Goal: Information Seeking & Learning: Learn about a topic

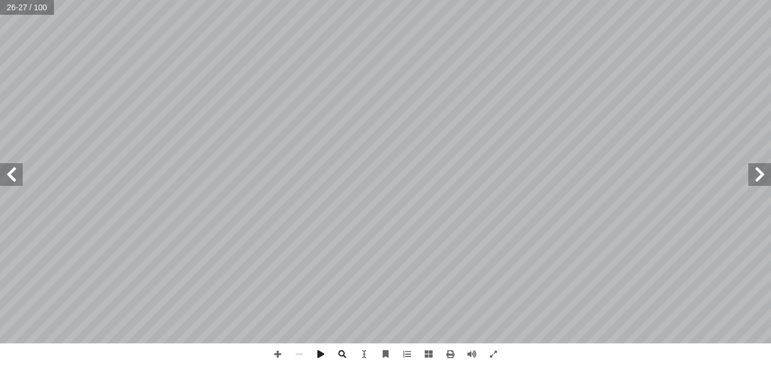
click at [762, 174] on span at bounding box center [760, 174] width 23 height 23
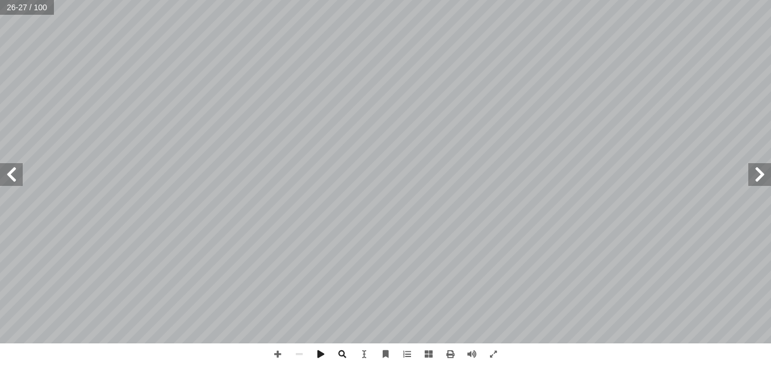
click at [762, 174] on span at bounding box center [760, 174] width 23 height 23
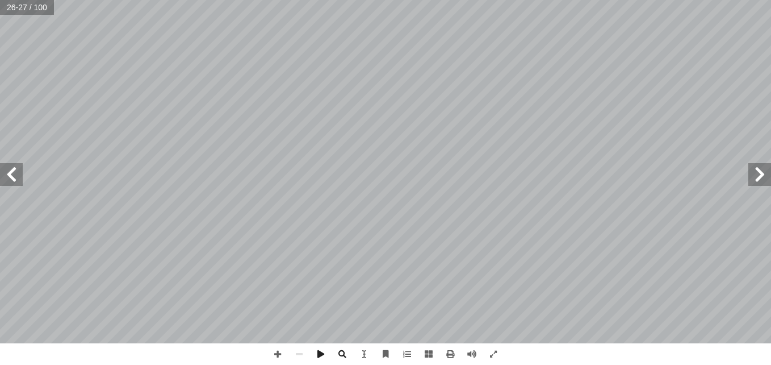
click at [762, 174] on span at bounding box center [760, 174] width 23 height 23
click at [415, 358] on span at bounding box center [407, 354] width 22 height 22
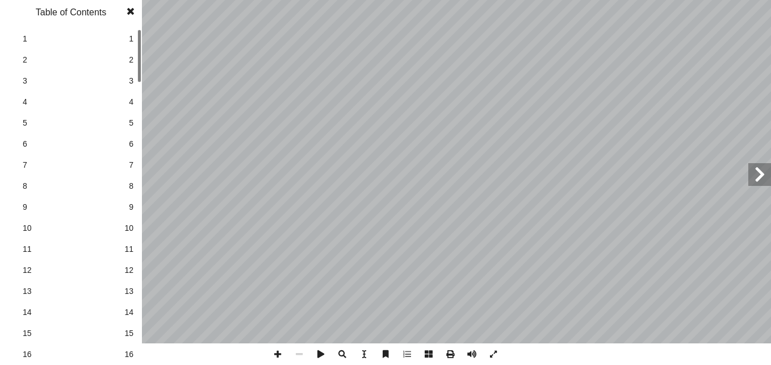
click at [129, 9] on span at bounding box center [130, 11] width 20 height 23
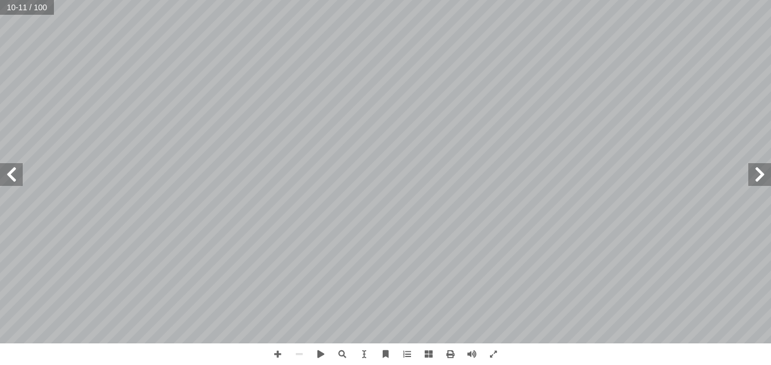
click at [758, 176] on span at bounding box center [760, 174] width 23 height 23
click at [758, 174] on span at bounding box center [760, 174] width 23 height 23
click at [364, 352] on span at bounding box center [364, 354] width 22 height 22
drag, startPoint x: 354, startPoint y: 125, endPoint x: 350, endPoint y: 191, distance: 66.6
click at [350, 191] on div "٣ ن أ ا نشطتها أ ا مع يتوقع بعد دراسة هذه الوحدة والتفاعل جزاء النباتات الرئيسة…" at bounding box center [266, 171] width 239 height 308
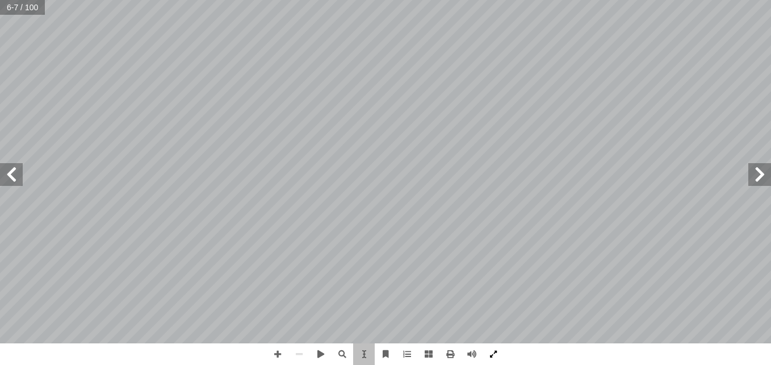
click at [499, 352] on span at bounding box center [494, 354] width 22 height 22
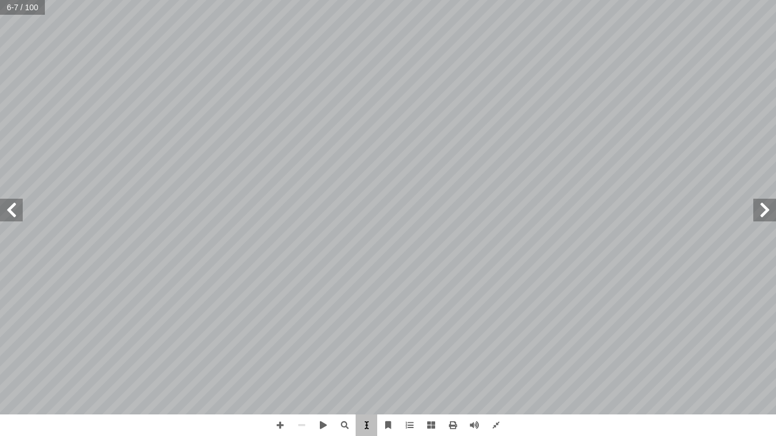
click at [365, 364] on span at bounding box center [367, 426] width 22 height 22
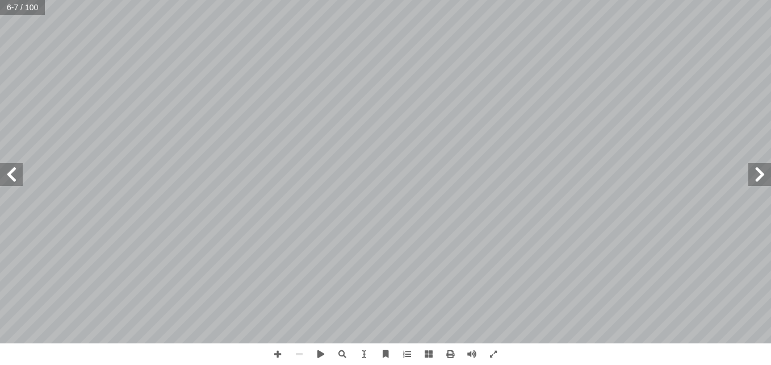
click at [12, 176] on span at bounding box center [11, 174] width 23 height 23
click at [751, 169] on span at bounding box center [760, 174] width 23 height 23
click at [17, 183] on span at bounding box center [11, 174] width 23 height 23
click at [18, 176] on span at bounding box center [11, 174] width 23 height 23
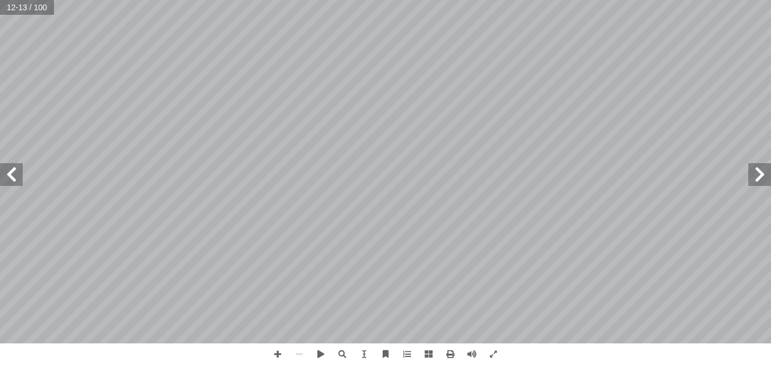
click at [0, 103] on html "الصفحة الرئيسية الصف الأول الصف الثاني الصف الثالث الصف الرابع الصف الخامس الصف…" at bounding box center [385, 51] width 771 height 103
click at [9, 177] on span at bounding box center [11, 174] width 23 height 23
click at [9, 173] on span at bounding box center [11, 174] width 23 height 23
click at [7, 174] on span at bounding box center [11, 174] width 23 height 23
click at [15, 181] on span at bounding box center [11, 174] width 23 height 23
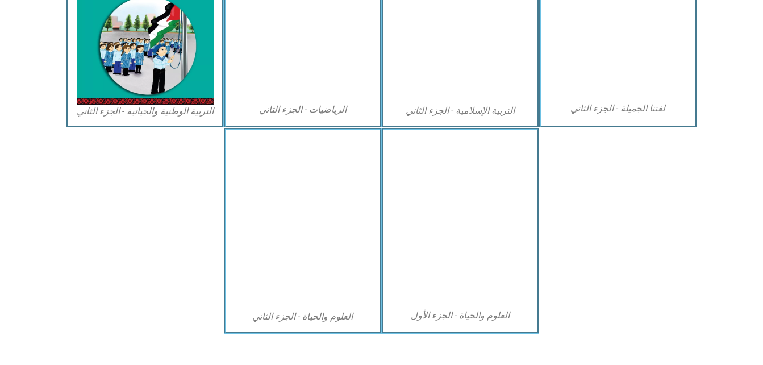
scroll to position [650, 0]
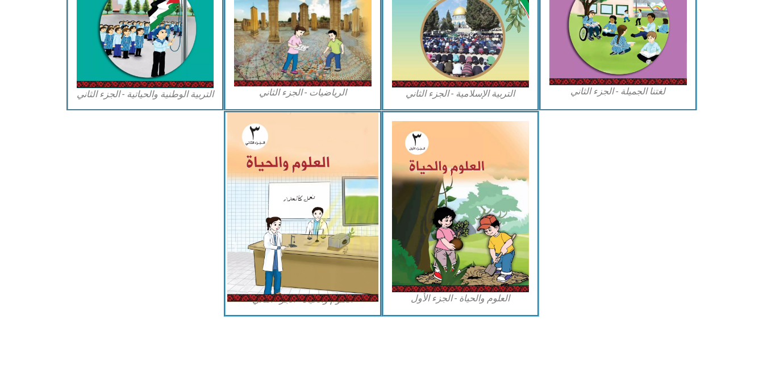
click at [325, 182] on img at bounding box center [302, 206] width 151 height 189
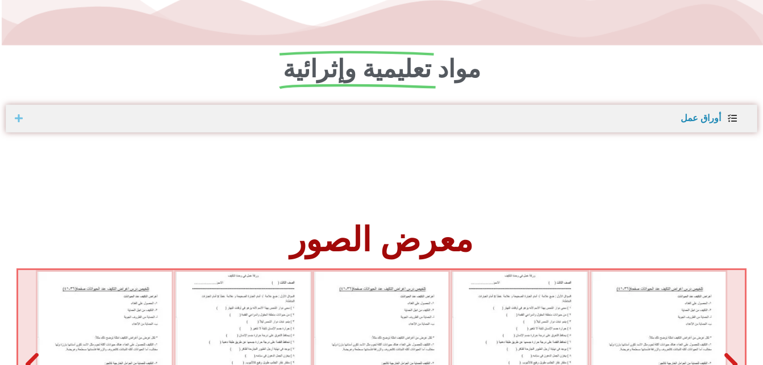
scroll to position [604, 0]
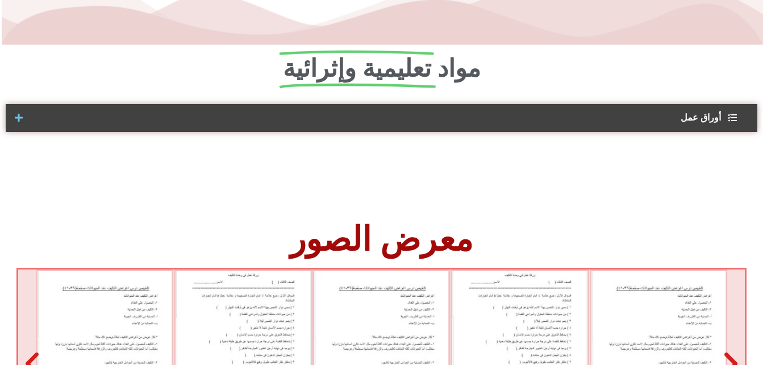
click at [424, 111] on div "أوراق عمل" at bounding box center [381, 118] width 751 height 28
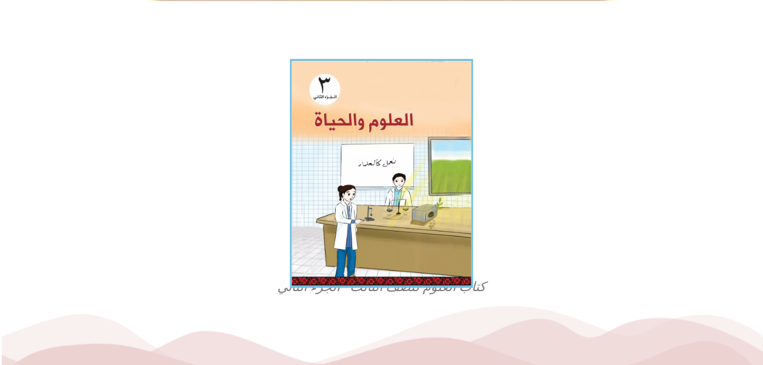
scroll to position [268, 0]
click at [412, 241] on img at bounding box center [381, 173] width 183 height 229
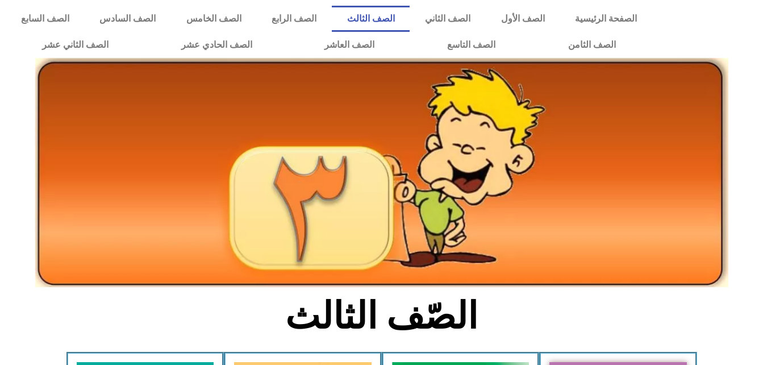
scroll to position [650, 0]
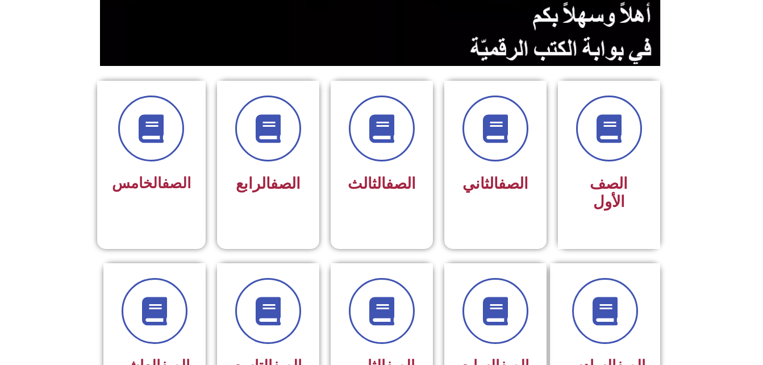
scroll to position [312, 0]
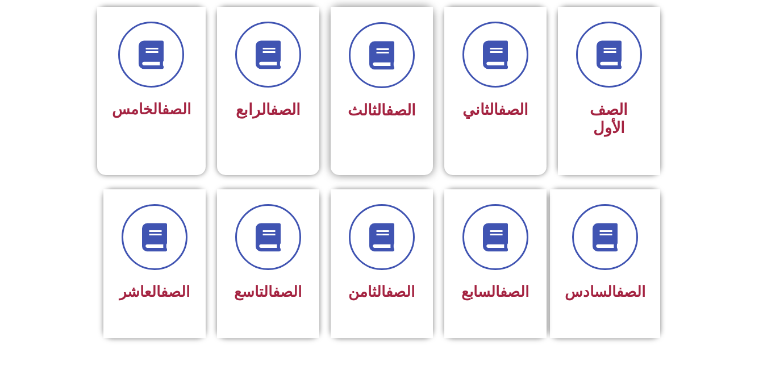
click at [360, 130] on div "الصف الثالث" at bounding box center [382, 82] width 102 height 151
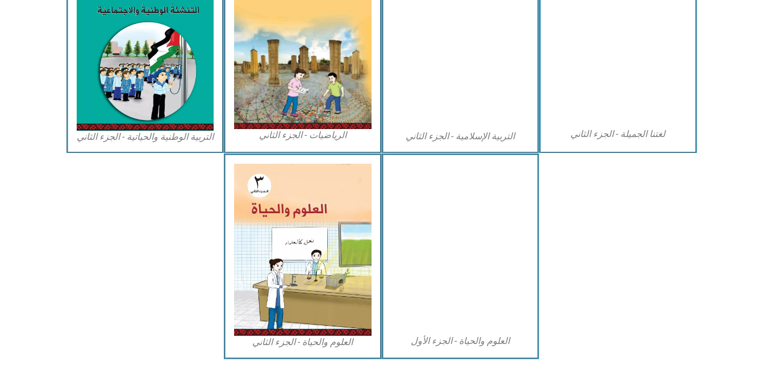
scroll to position [608, 0]
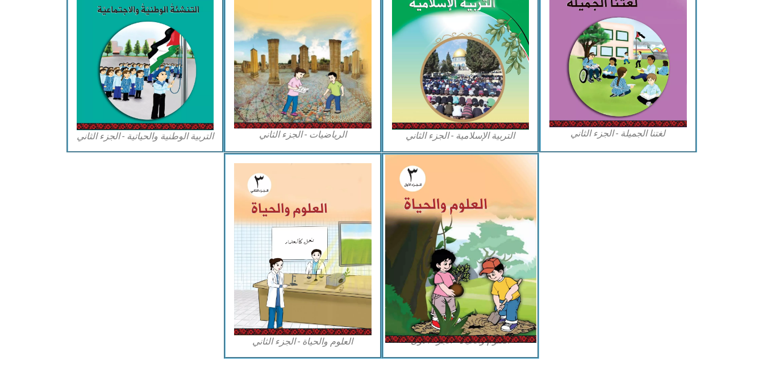
click at [410, 197] on img at bounding box center [460, 248] width 151 height 188
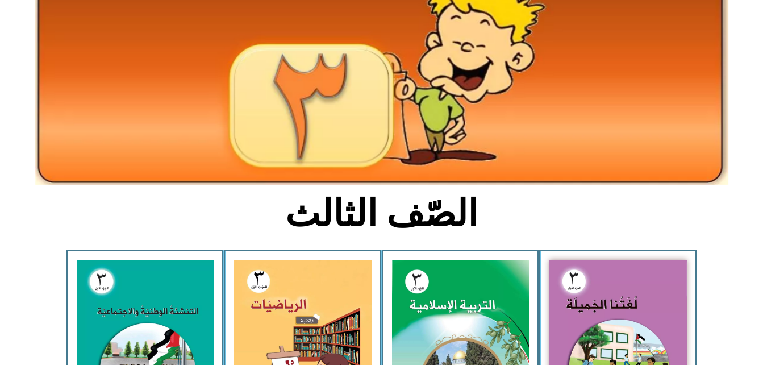
scroll to position [0, 0]
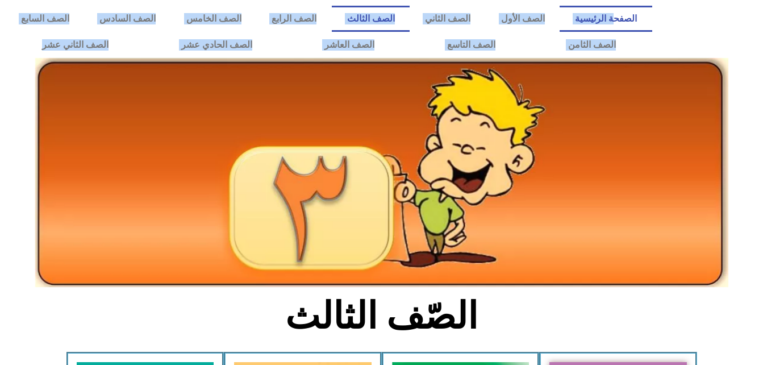
drag, startPoint x: 472, startPoint y: 144, endPoint x: 619, endPoint y: 27, distance: 188.3
click at [619, 27] on div "الصفحة الرئيسية الصف الأول الصف الثاني الصف الثالث الصف الرابع الصف الخامس الصف…" at bounding box center [381, 51] width 763 height 103
click at [619, 27] on link "الصفحة الرئيسية" at bounding box center [605, 19] width 92 height 26
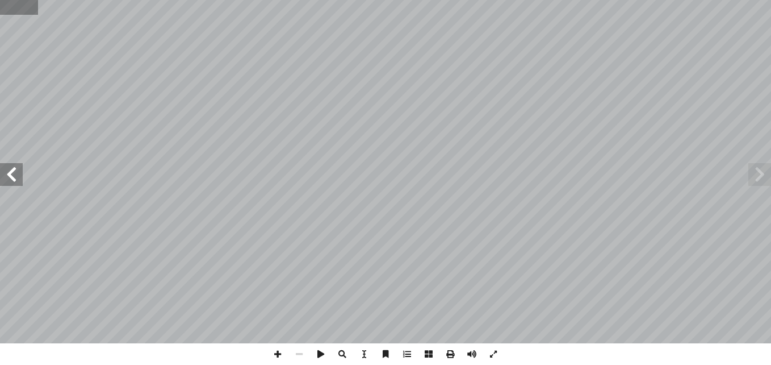
click at [29, 14] on input "text" at bounding box center [19, 7] width 38 height 15
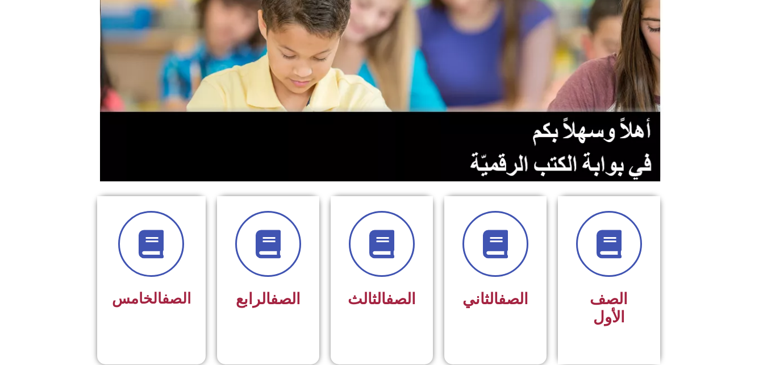
scroll to position [118, 0]
